Goal: Information Seeking & Learning: Learn about a topic

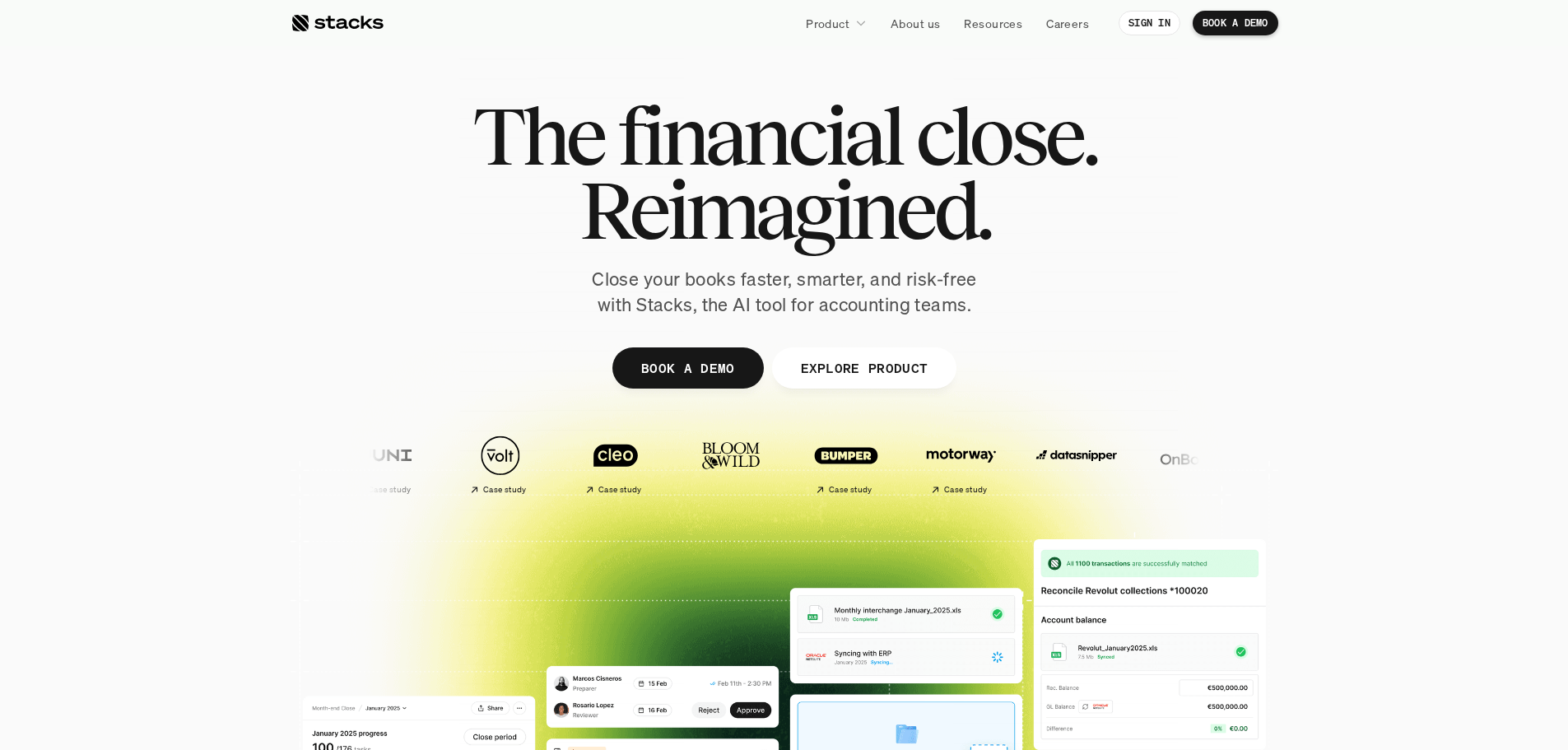
click at [837, 30] on p "Product" at bounding box center [827, 23] width 44 height 17
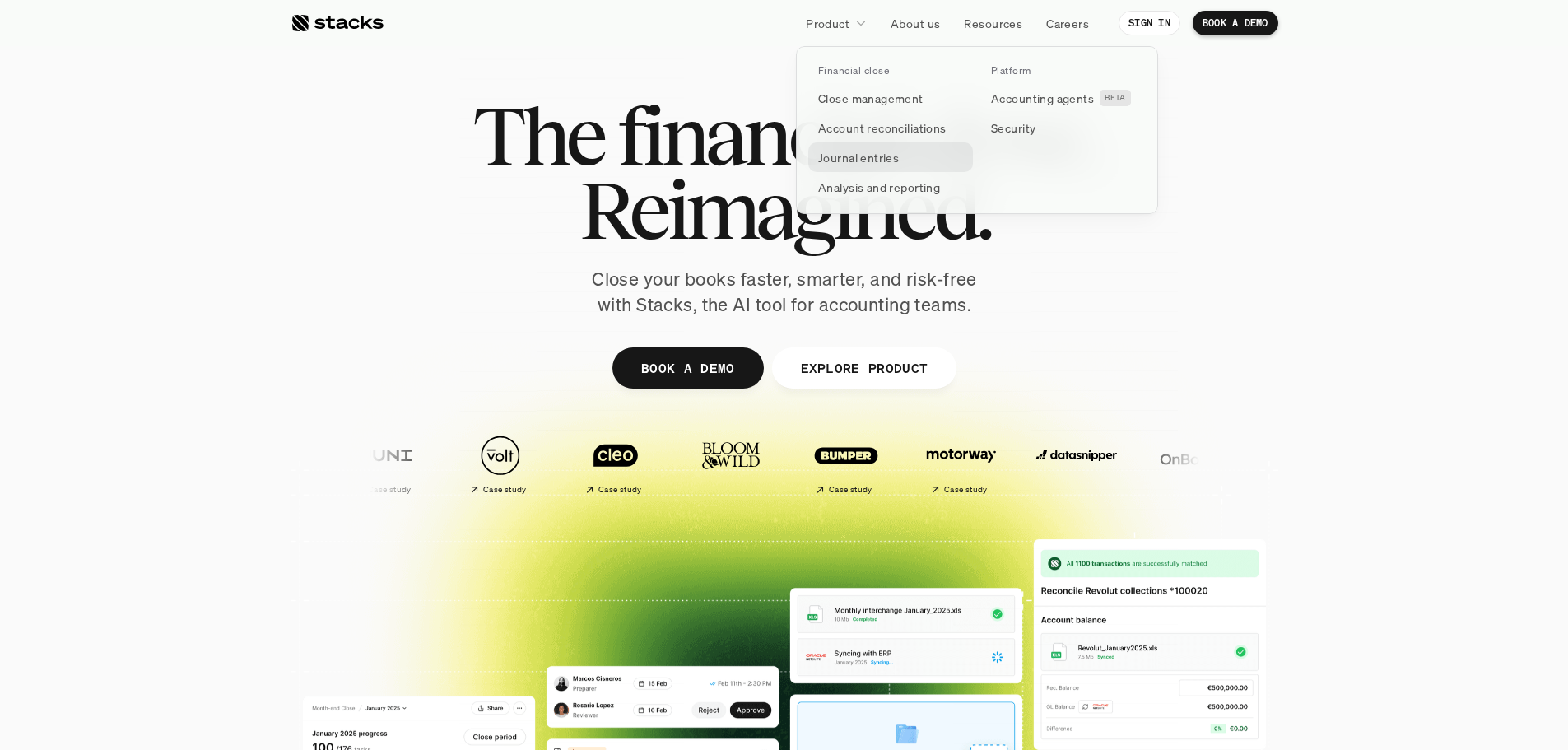
click at [866, 161] on p "Journal entries" at bounding box center [859, 157] width 80 height 17
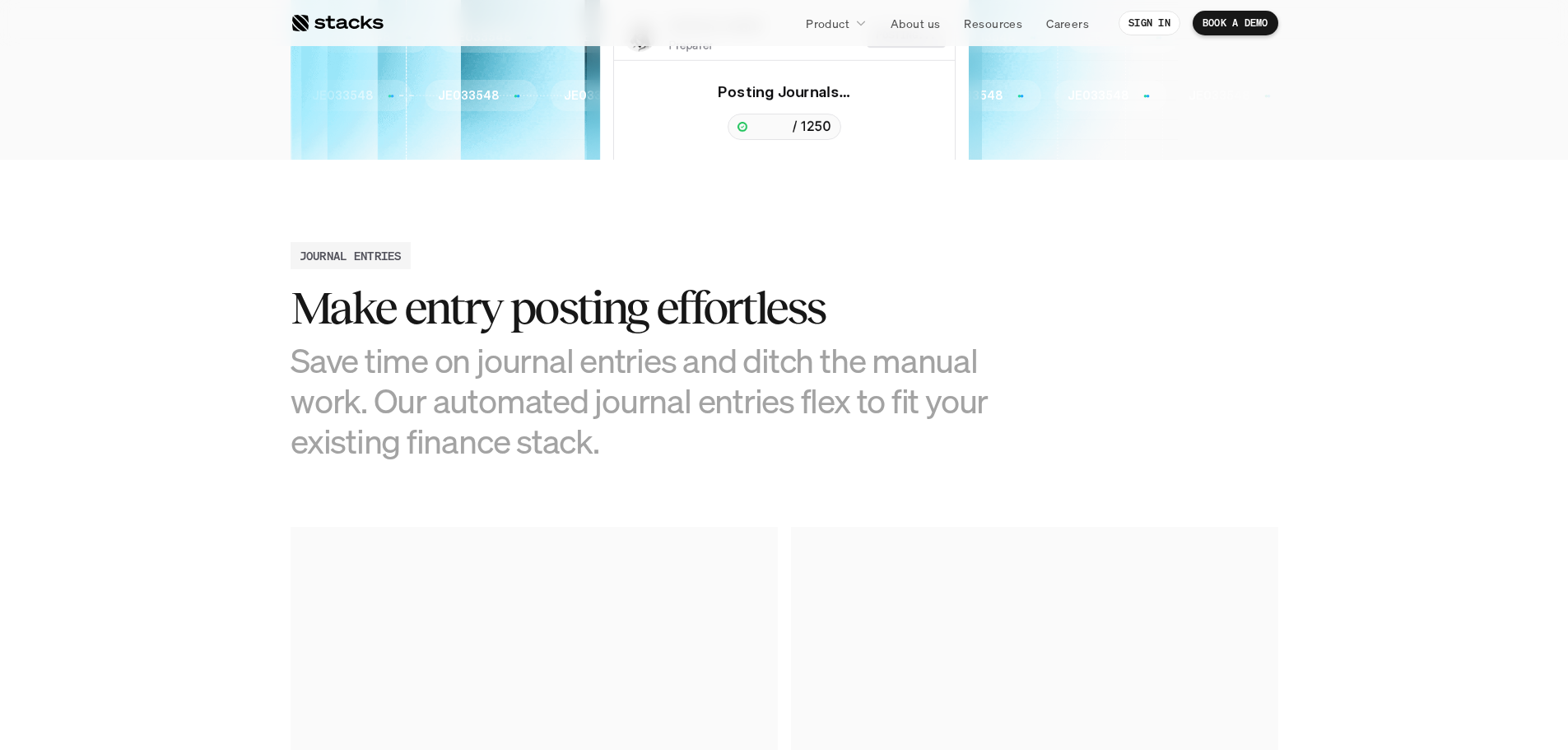
scroll to position [494, 0]
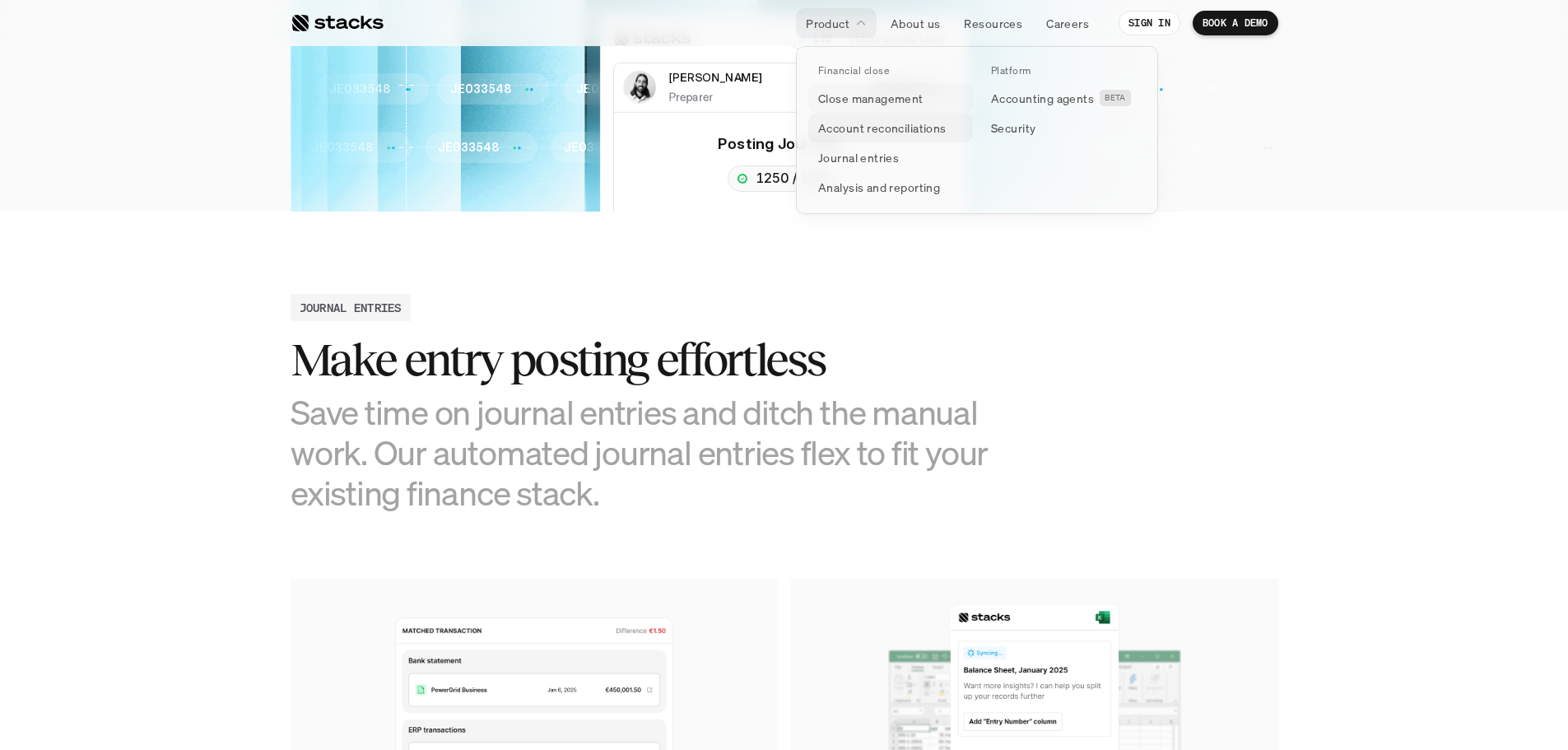
click at [869, 136] on p "Account reconciliations" at bounding box center [882, 128] width 128 height 17
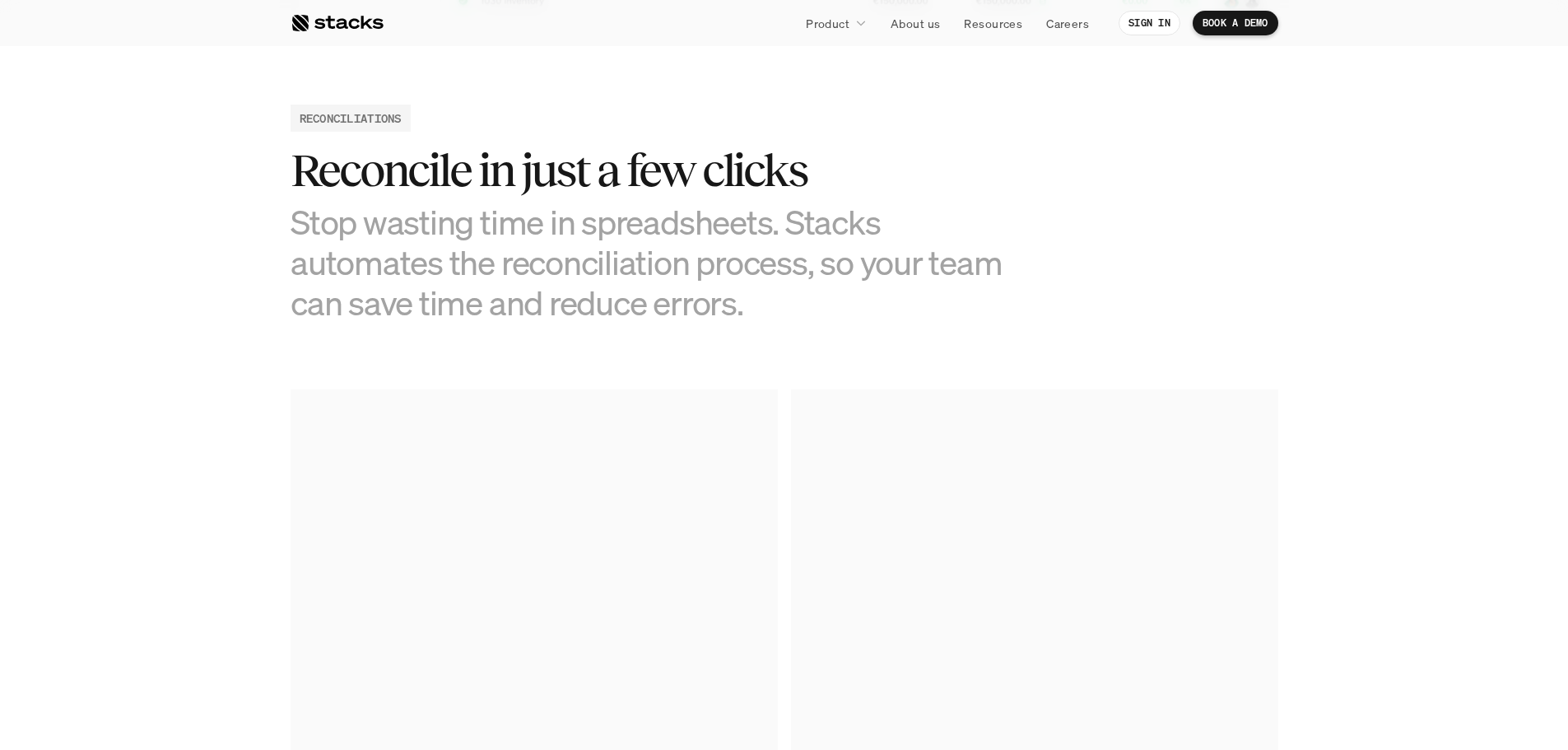
scroll to position [494, 0]
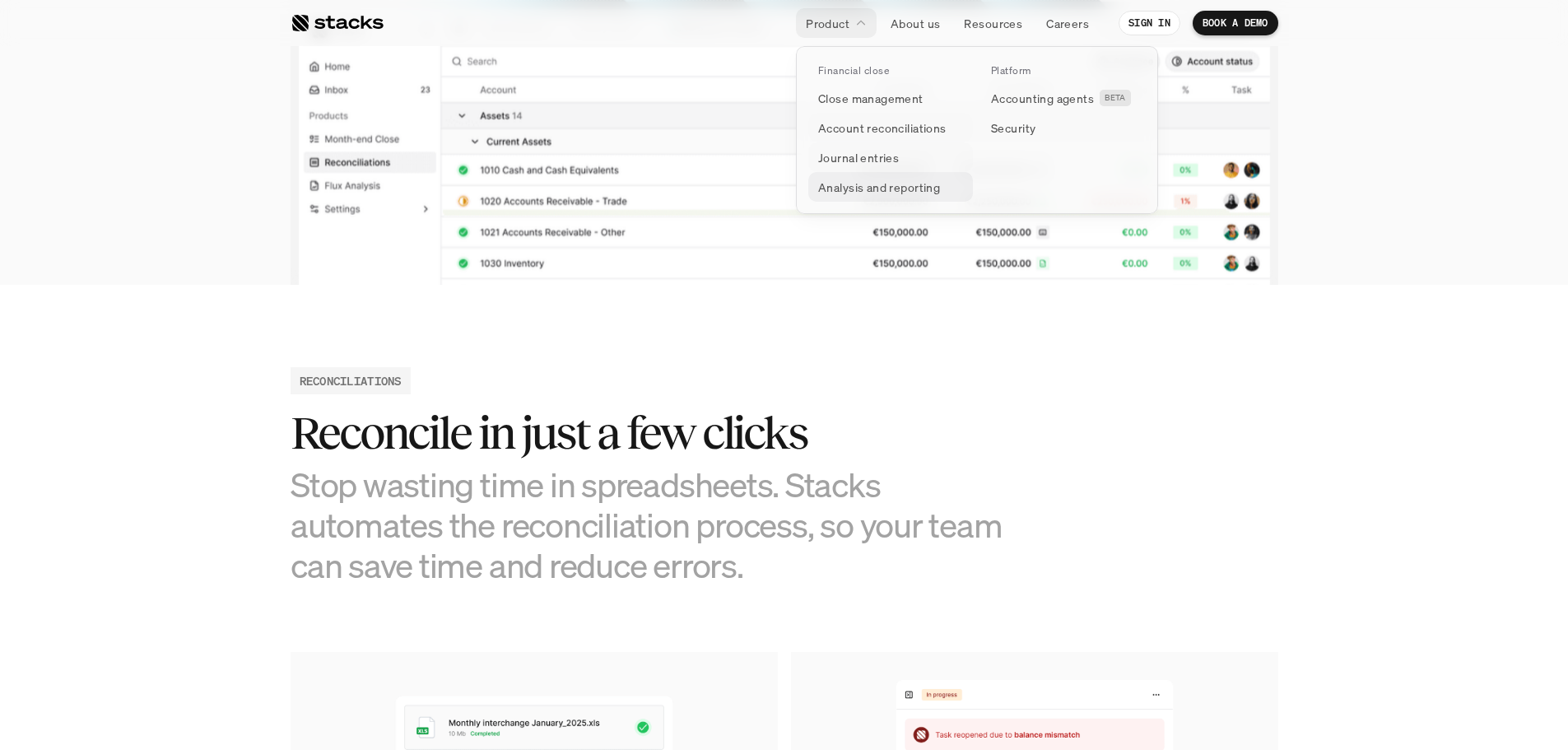
click at [869, 186] on p "Analysis and reporting" at bounding box center [879, 187] width 122 height 17
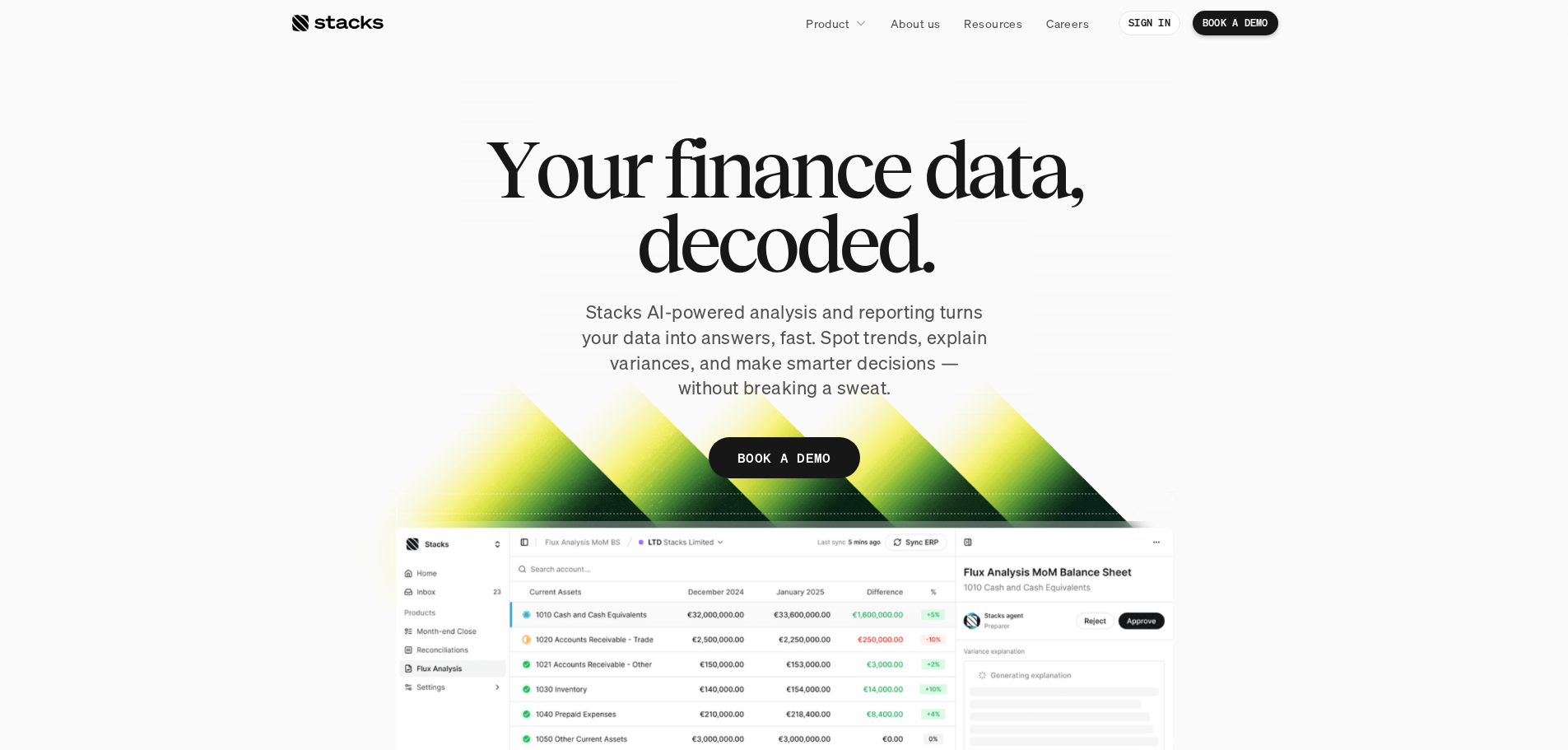
drag, startPoint x: 589, startPoint y: 301, endPoint x: 927, endPoint y: 410, distance: 355.1
click at [927, 410] on div "Y o u r f i n a n c e d a t a , d e c o d e d . Stacks AI-powered analysis and …" at bounding box center [784, 313] width 987 height 363
drag, startPoint x: 927, startPoint y: 391, endPoint x: 509, endPoint y: 186, distance: 465.6
click at [509, 186] on div "Y o u r f i n a n c e d a t a , d e c o d e d . Stacks AI-powered analysis and …" at bounding box center [784, 313] width 987 height 363
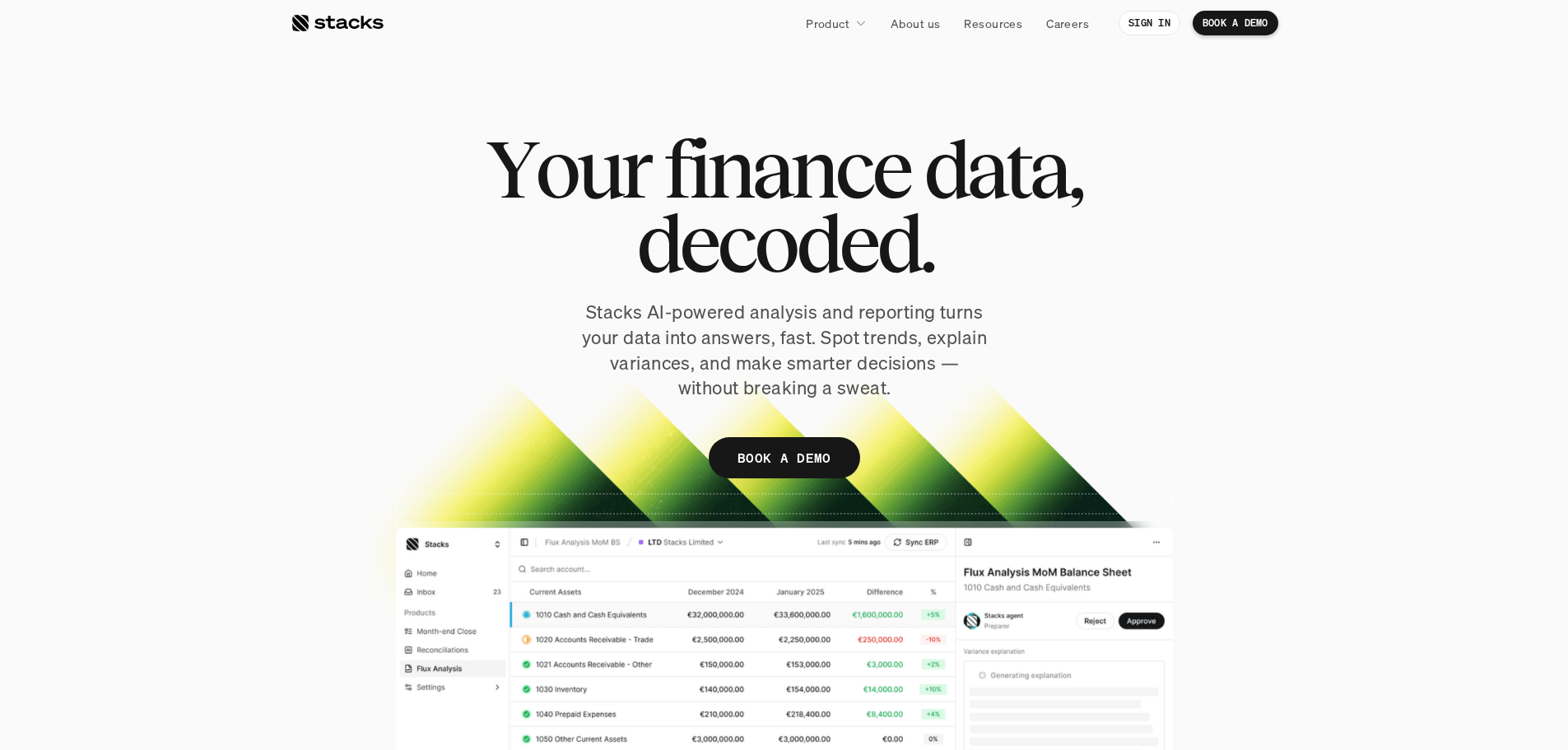
click at [509, 186] on span "Y" at bounding box center [510, 168] width 48 height 74
drag, startPoint x: 504, startPoint y: 180, endPoint x: 947, endPoint y: 404, distance: 496.4
click at [947, 404] on div "Y o u r f i n a n c e d a t a , d e c o d e d . Stacks AI-powered analysis and …" at bounding box center [784, 313] width 987 height 363
drag, startPoint x: 622, startPoint y: 222, endPoint x: 515, endPoint y: 155, distance: 126.2
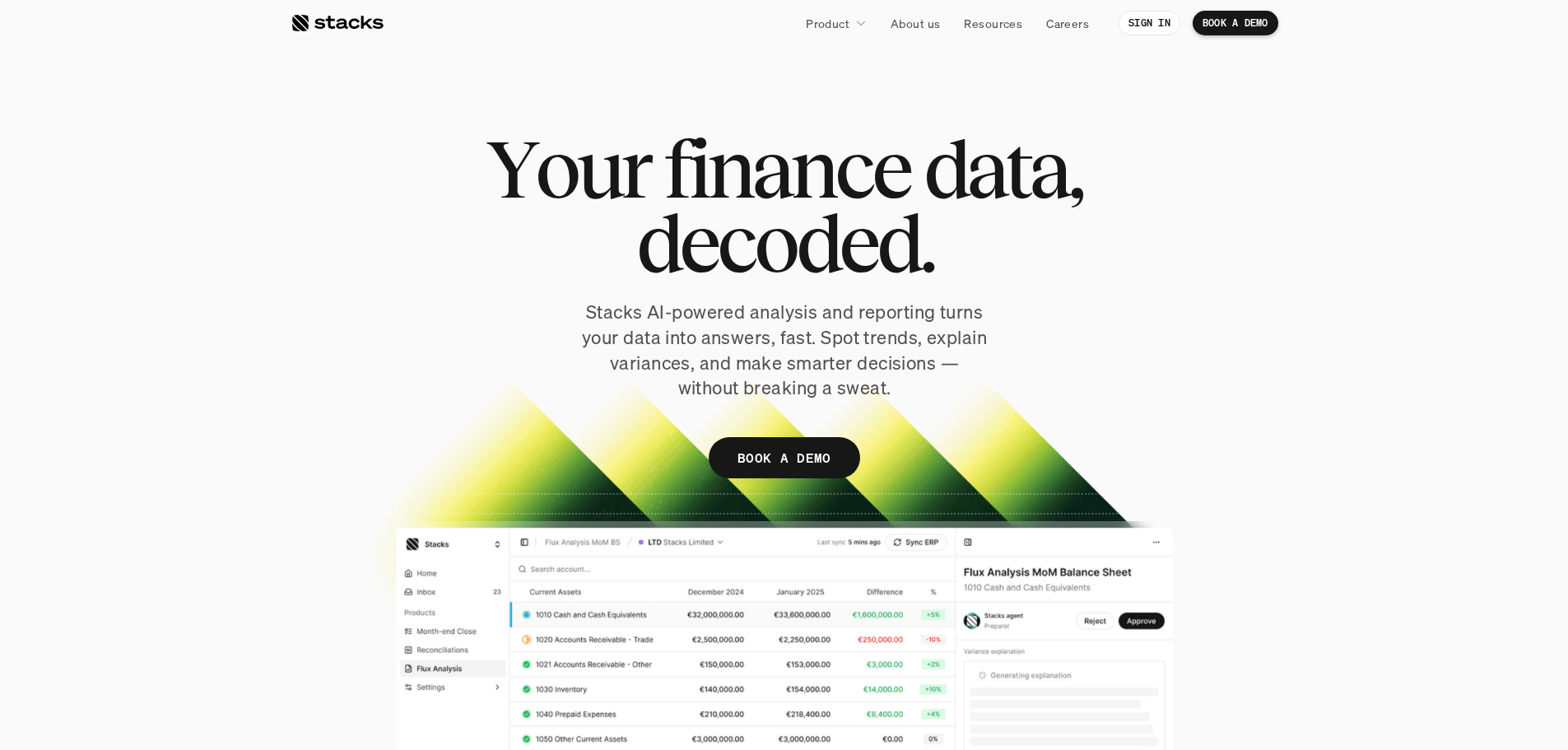
click at [515, 155] on div "Y o u r f i n a n c e d a t a , d e c o d e d . Stacks AI-powered analysis and …" at bounding box center [784, 313] width 987 height 363
click at [515, 155] on span "Y" at bounding box center [510, 168] width 48 height 74
drag, startPoint x: 533, startPoint y: 168, endPoint x: 994, endPoint y: 458, distance: 544.6
click at [994, 458] on div "Y o u r f i n a n c e d a t a , d e c o d e d . Stacks AI-powered analysis and …" at bounding box center [784, 313] width 987 height 363
click at [994, 459] on div "Y o u r f i n a n c e d a t a , d e c o d e d . Stacks AI-powered analysis and …" at bounding box center [784, 313] width 987 height 363
